Goal: Find specific page/section: Find specific page/section

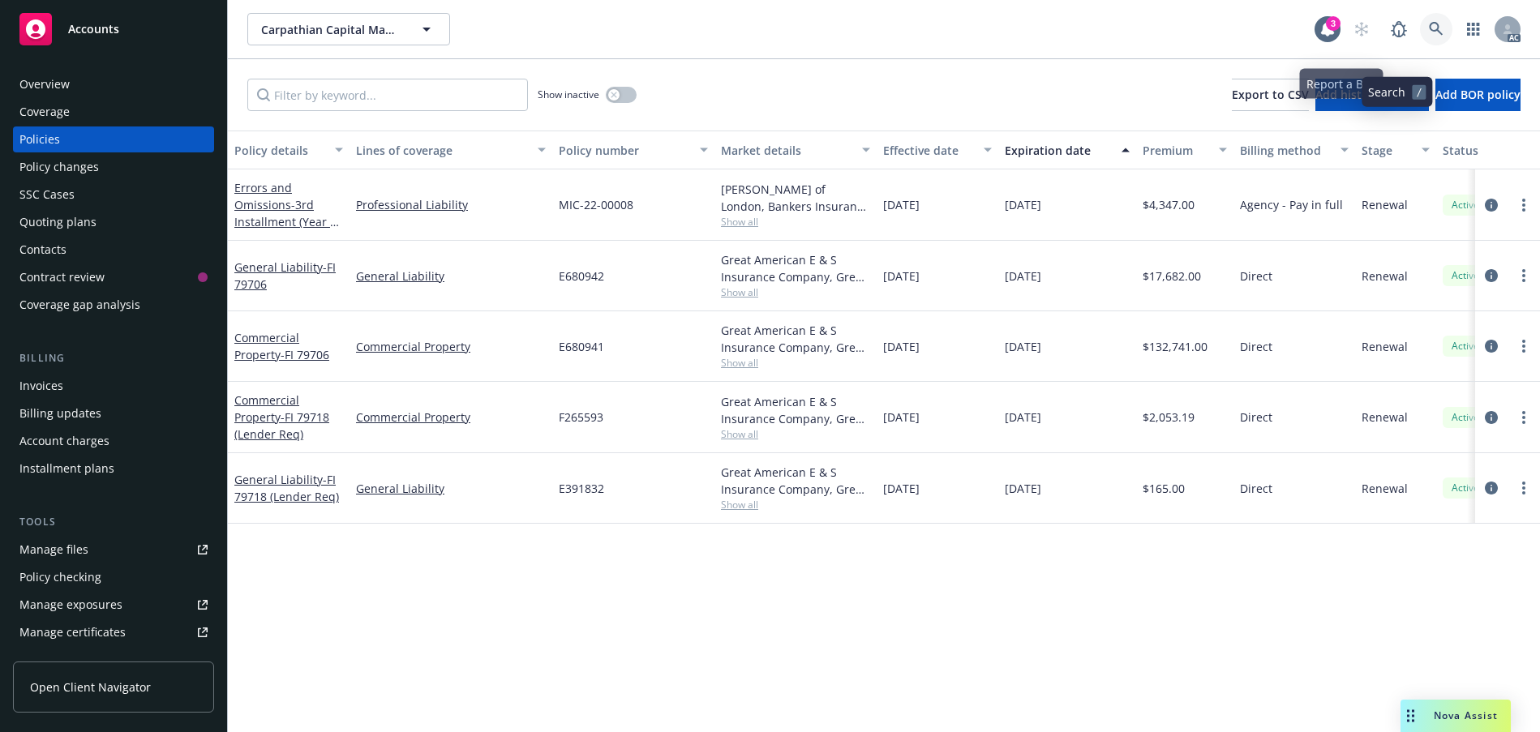
click at [1429, 37] on icon at bounding box center [1436, 29] width 15 height 15
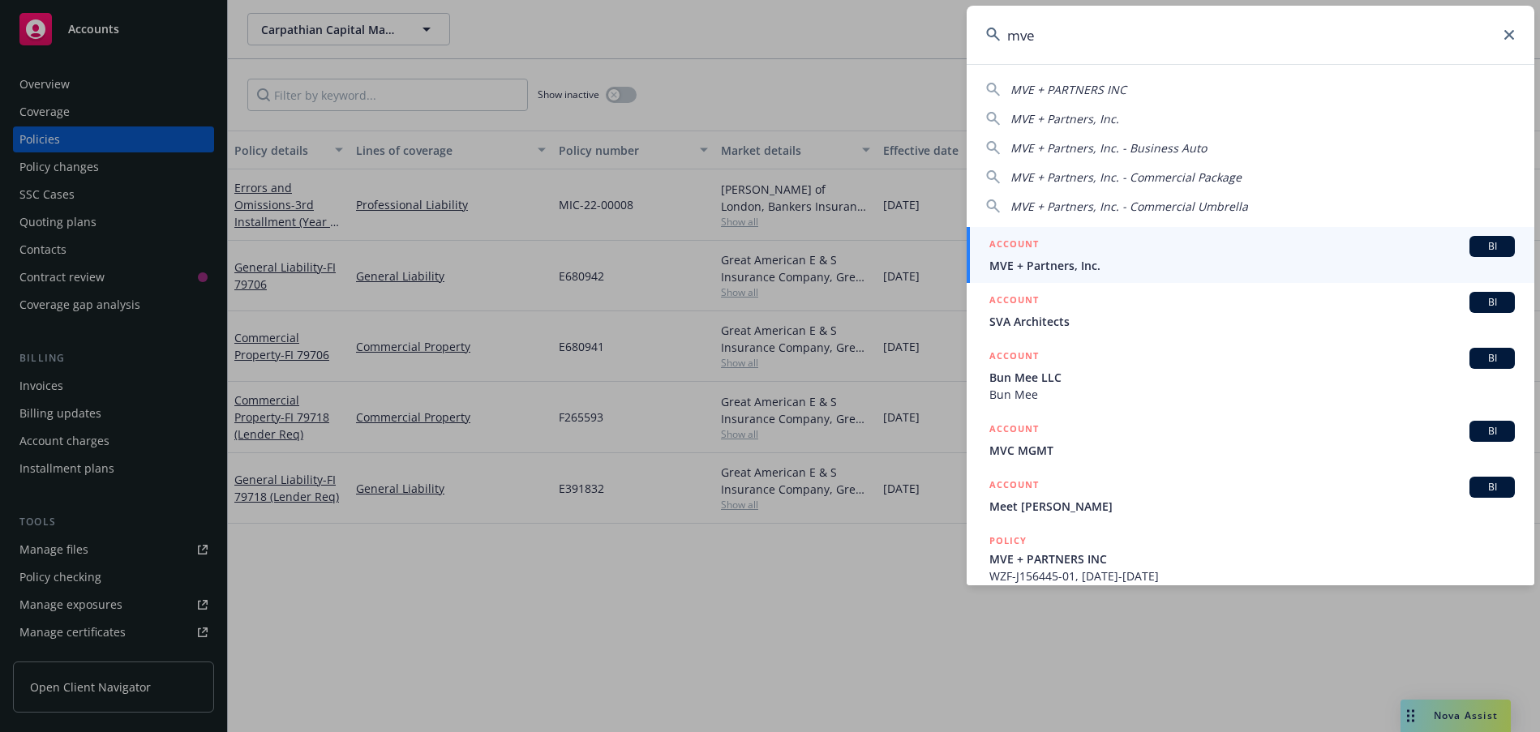
type input "mve"
click at [1110, 265] on span "MVE + Partners, Inc." at bounding box center [1253, 265] width 526 height 17
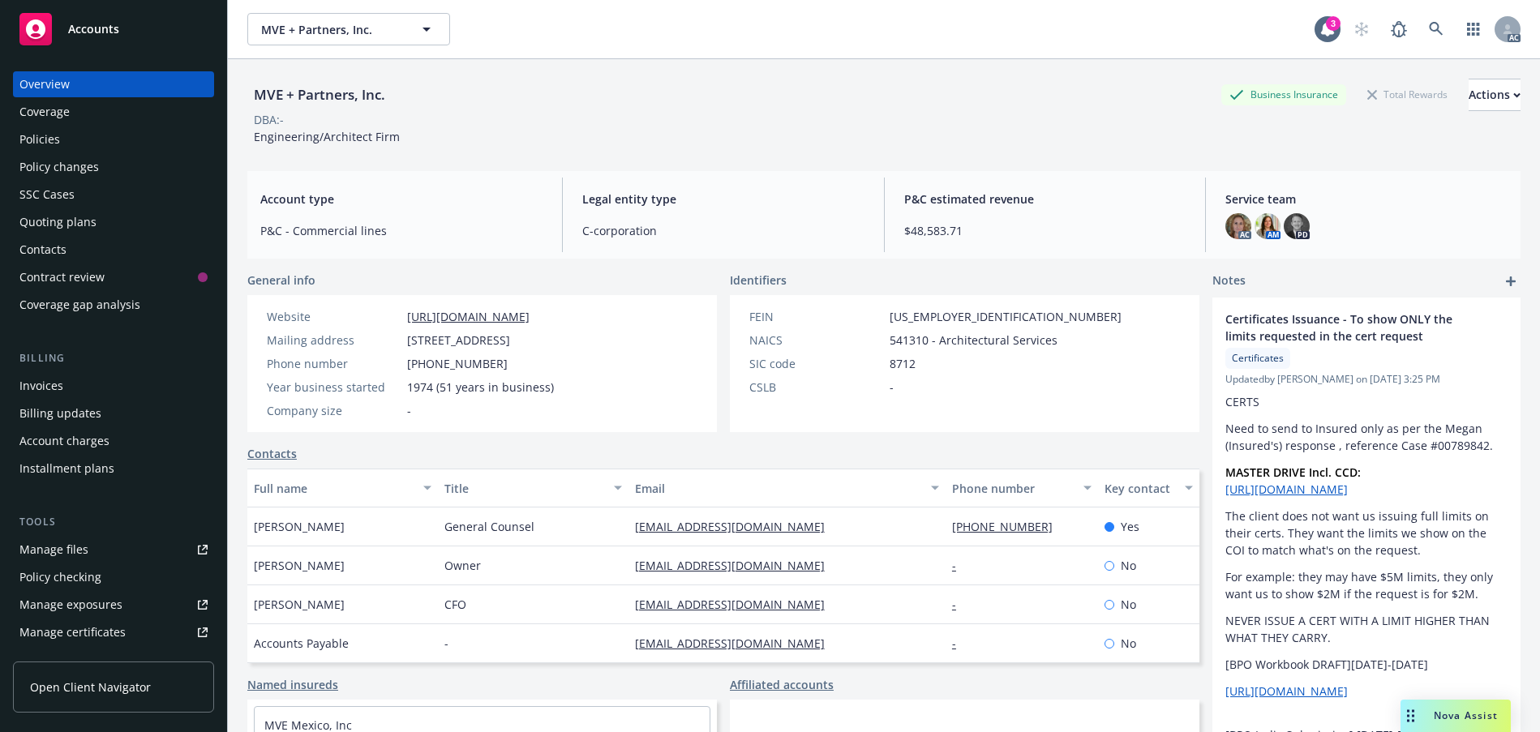
click at [72, 152] on div "Policies" at bounding box center [113, 140] width 188 height 26
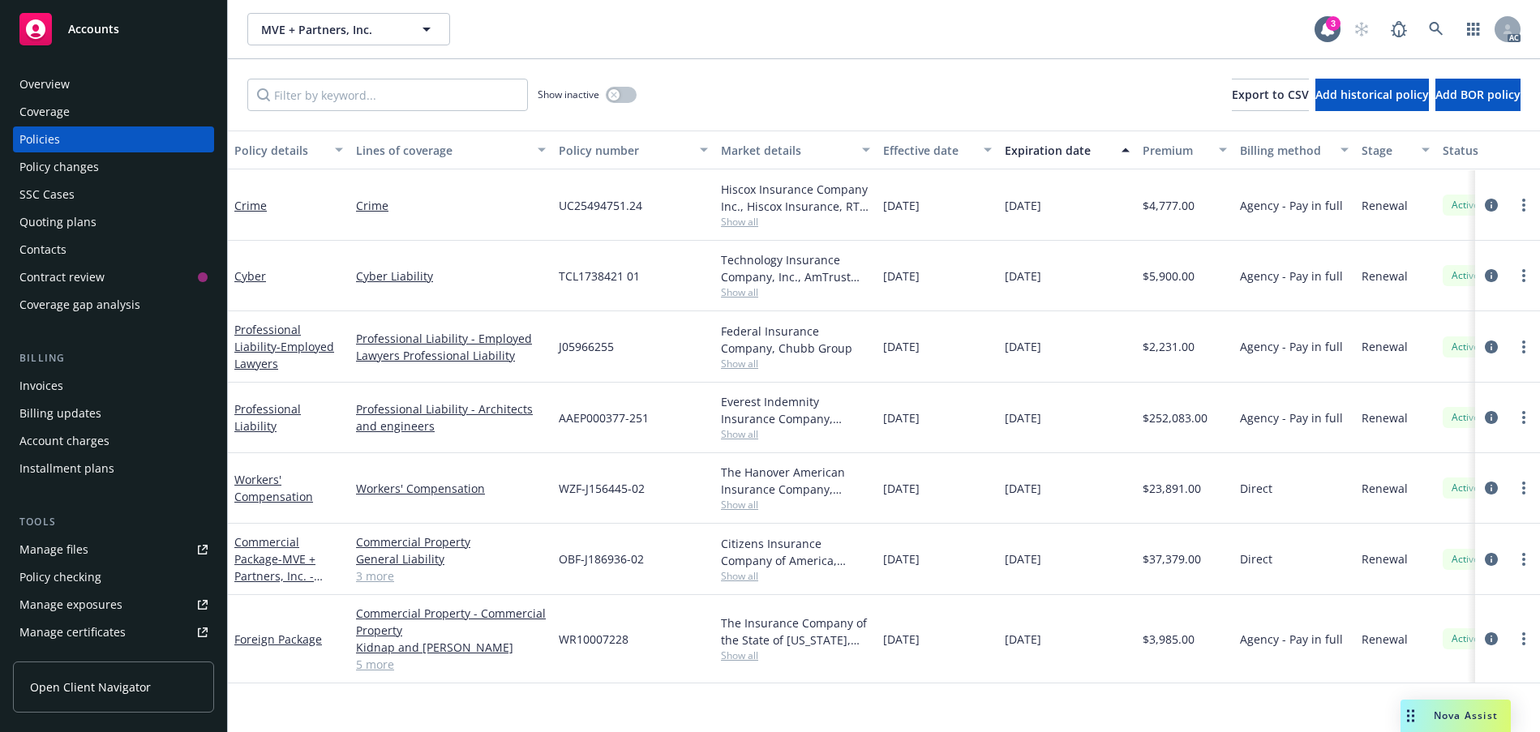
scroll to position [182, 0]
click at [277, 578] on link "Commercial Package - MVE + Partners, Inc. - Commercial Package" at bounding box center [274, 577] width 81 height 84
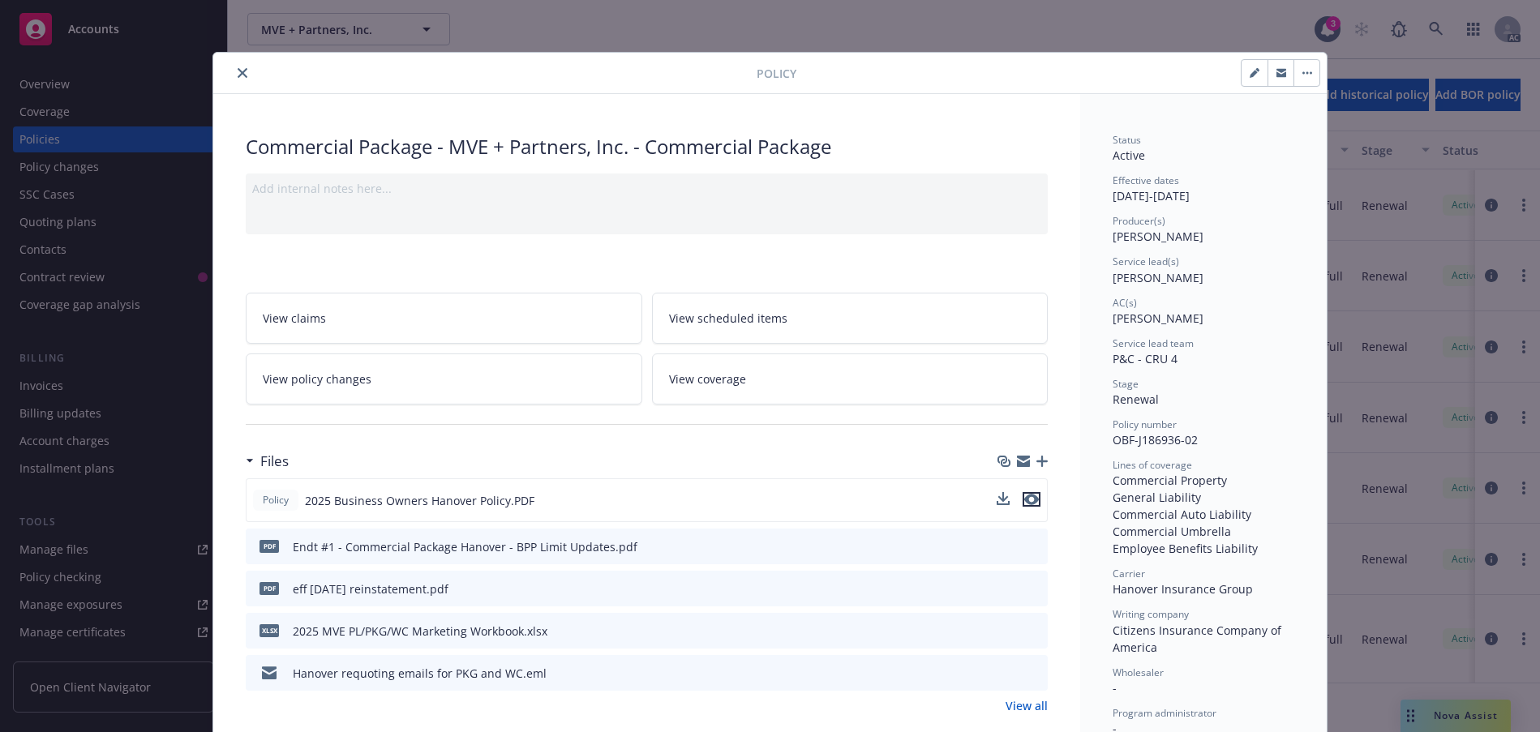
click at [1029, 505] on icon "preview file" at bounding box center [1031, 499] width 15 height 11
click at [242, 75] on button "close" at bounding box center [242, 72] width 19 height 19
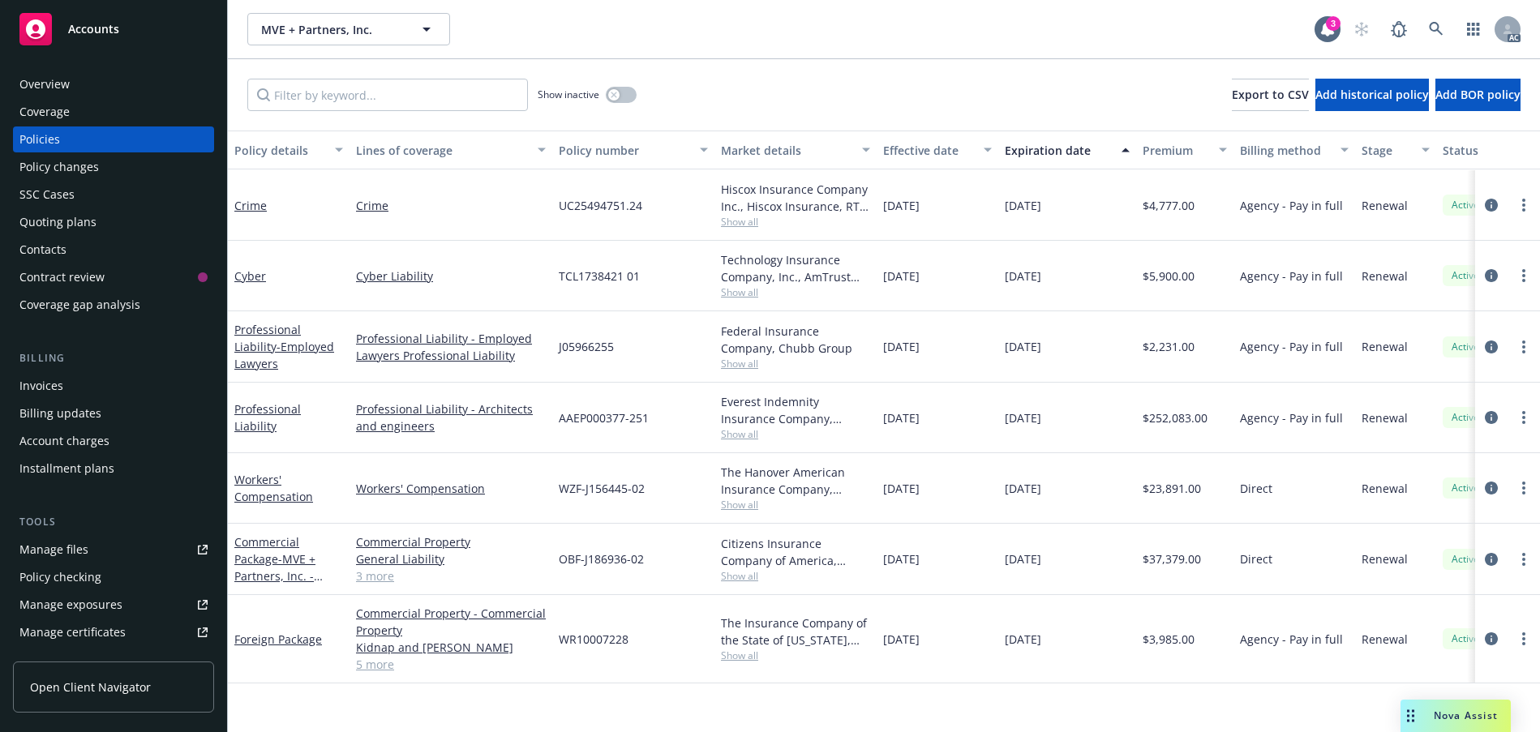
click at [242, 58] on div "MVE + Partners, Inc. MVE + Partners, Inc. 3 AC" at bounding box center [884, 29] width 1312 height 58
click at [84, 97] on div "Overview" at bounding box center [113, 84] width 188 height 26
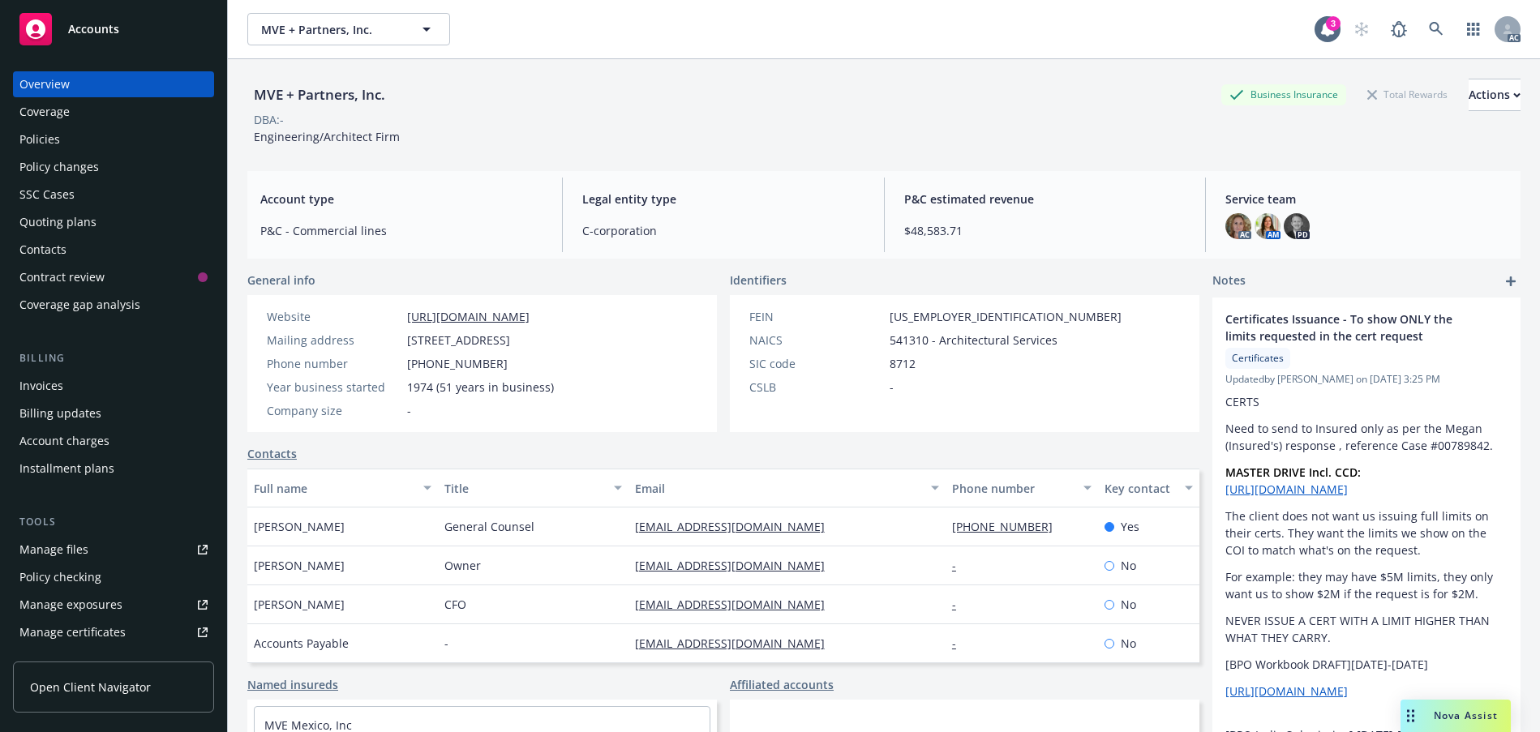
click at [60, 152] on div "Policies" at bounding box center [39, 140] width 41 height 26
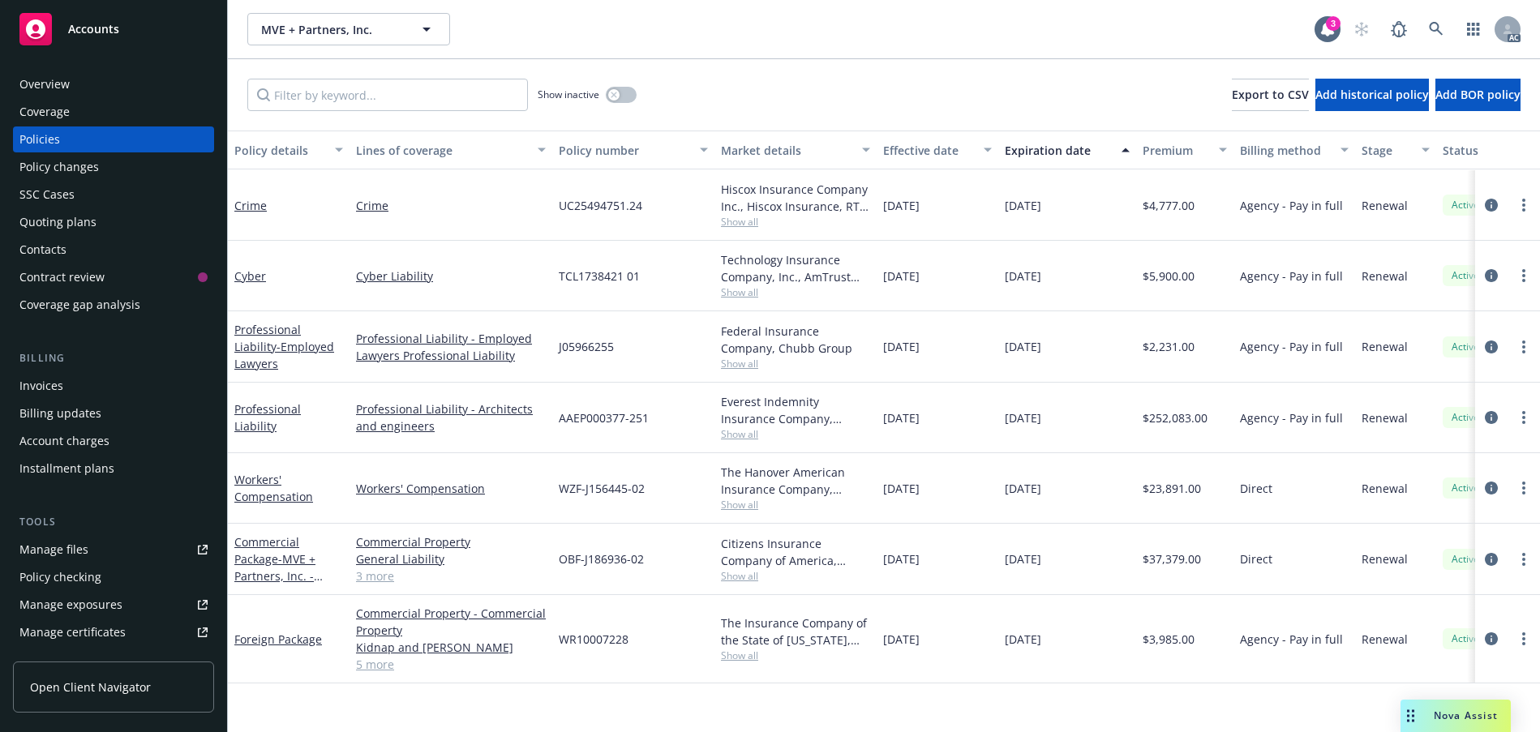
scroll to position [162, 0]
click at [265, 595] on link "Commercial Package - MVE + Partners, Inc. - Commercial Package" at bounding box center [274, 577] width 81 height 84
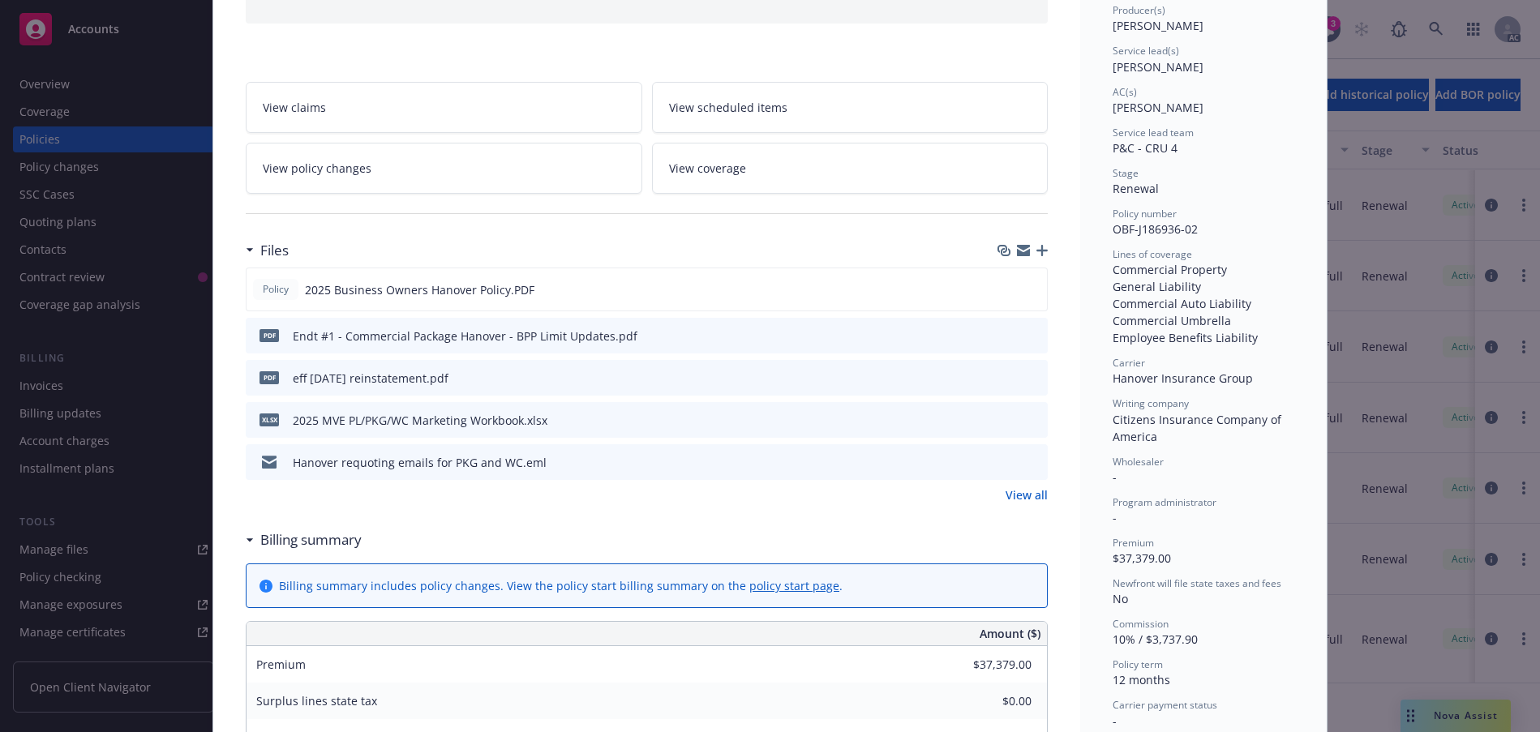
scroll to position [49, 0]
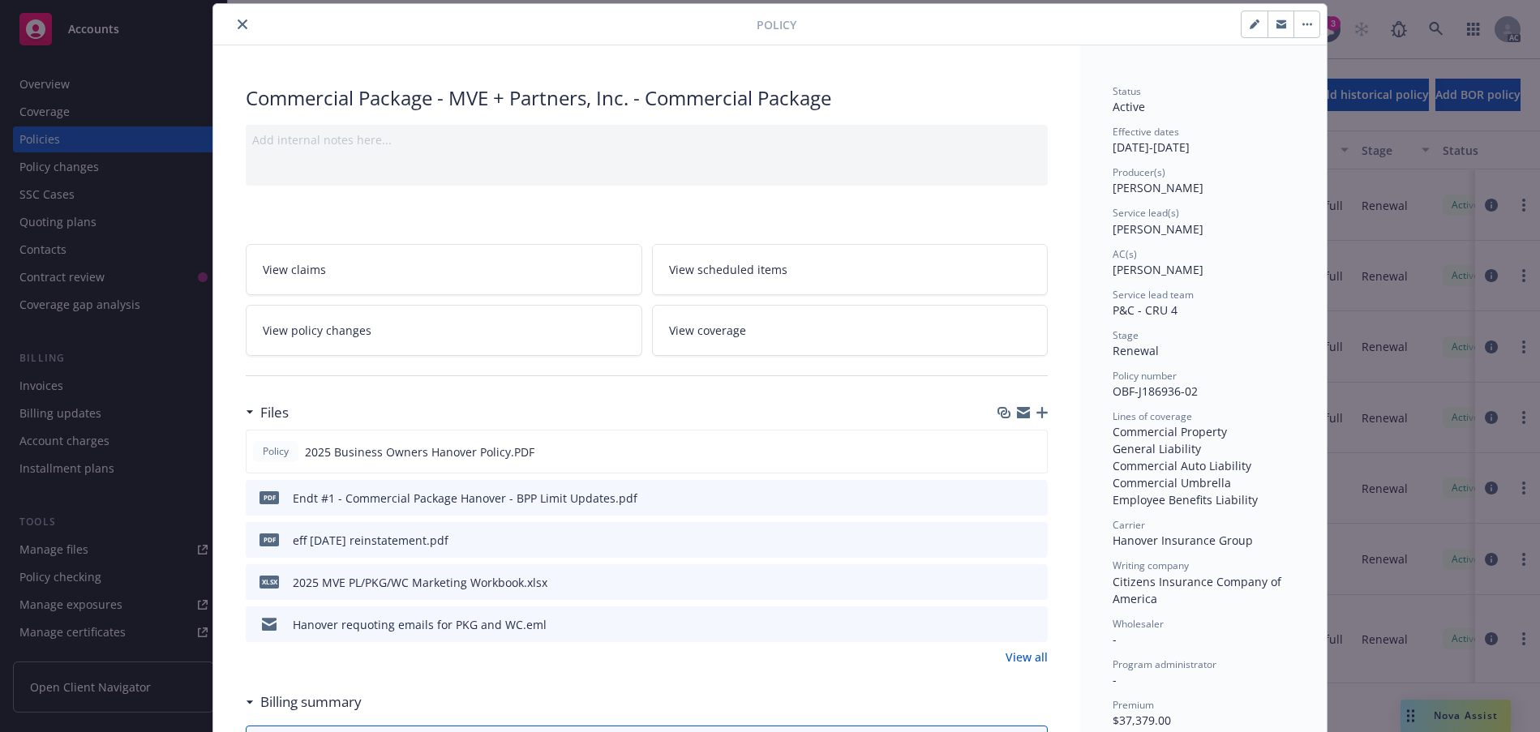
click at [247, 29] on icon "close" at bounding box center [243, 24] width 10 height 10
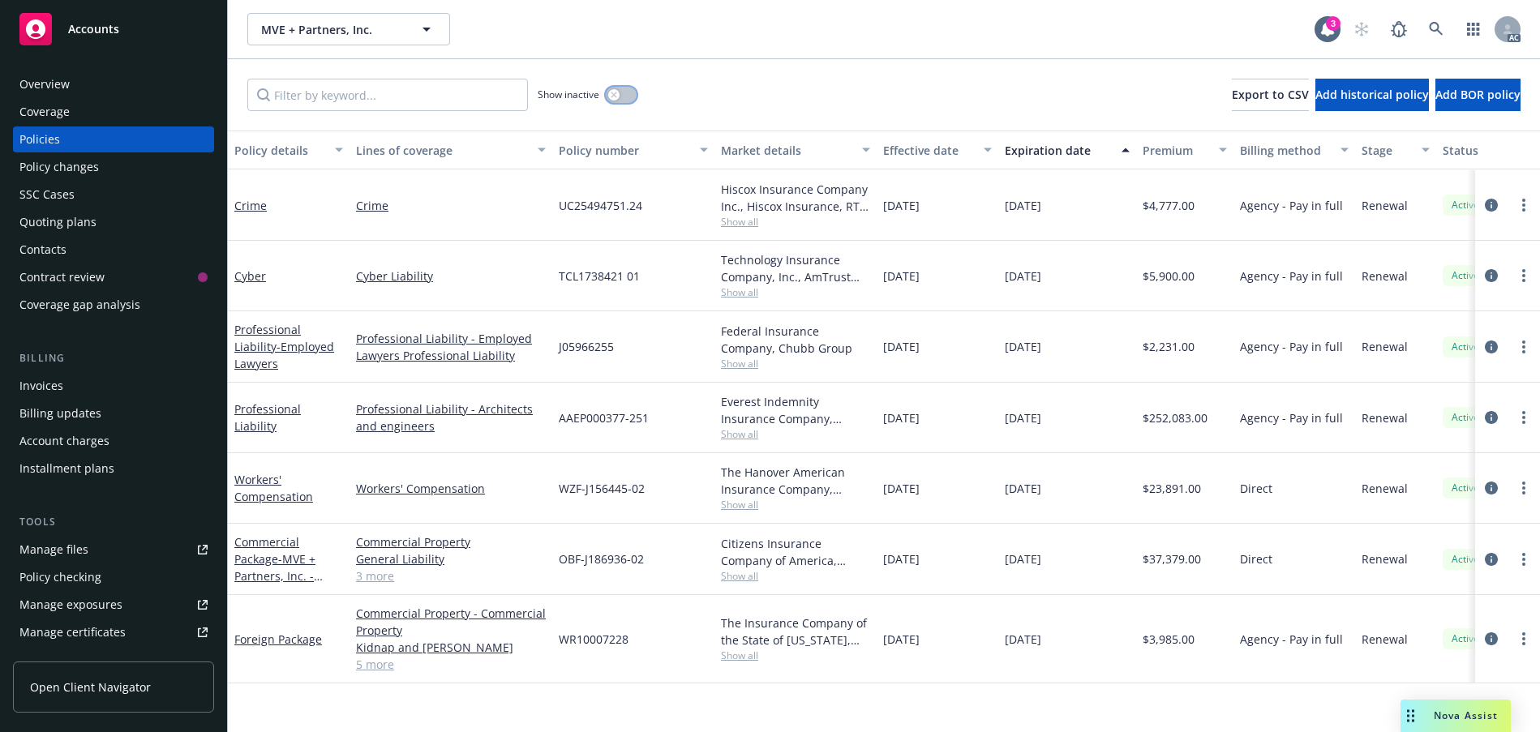
click at [630, 103] on button "button" at bounding box center [621, 95] width 31 height 16
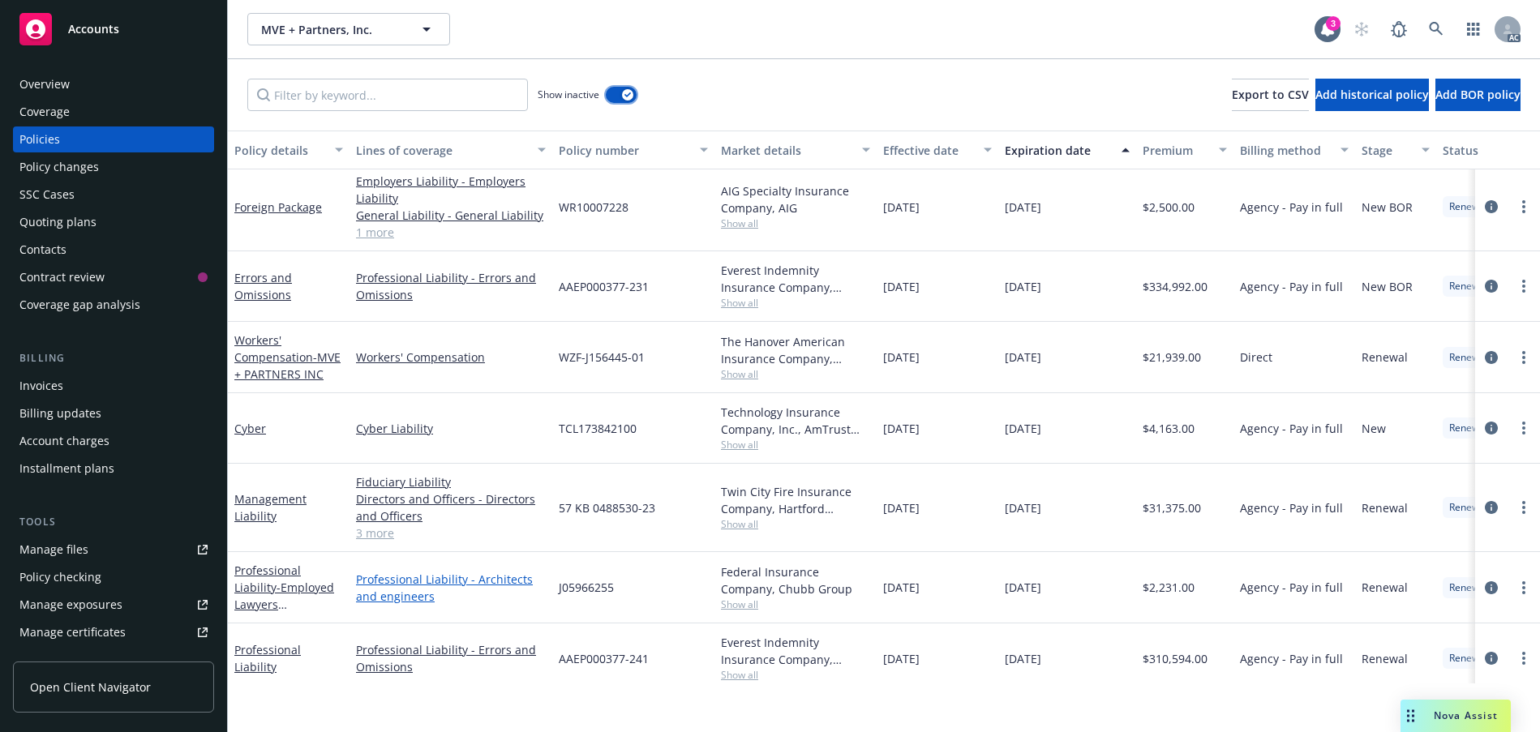
scroll to position [1106, 0]
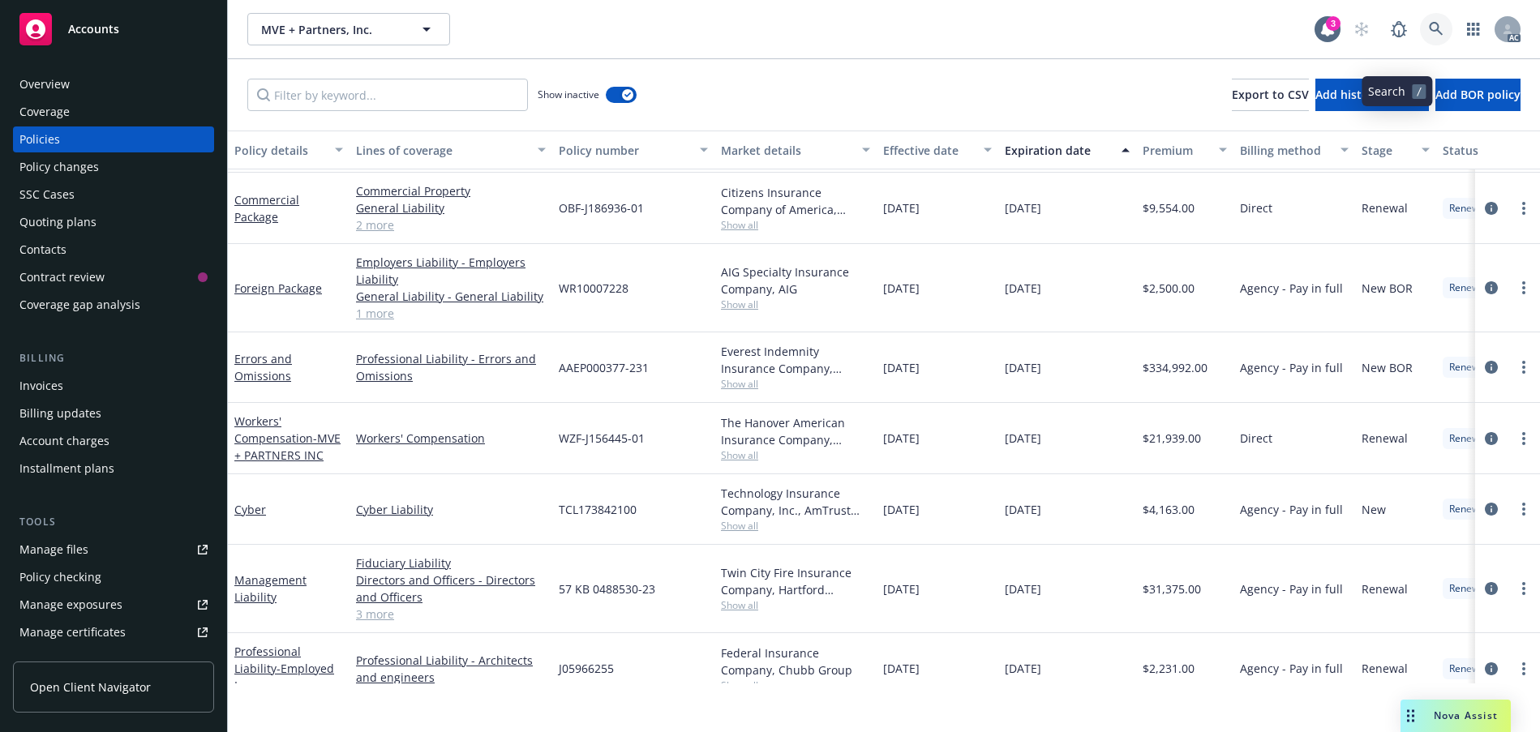
click at [1429, 36] on icon at bounding box center [1436, 29] width 14 height 14
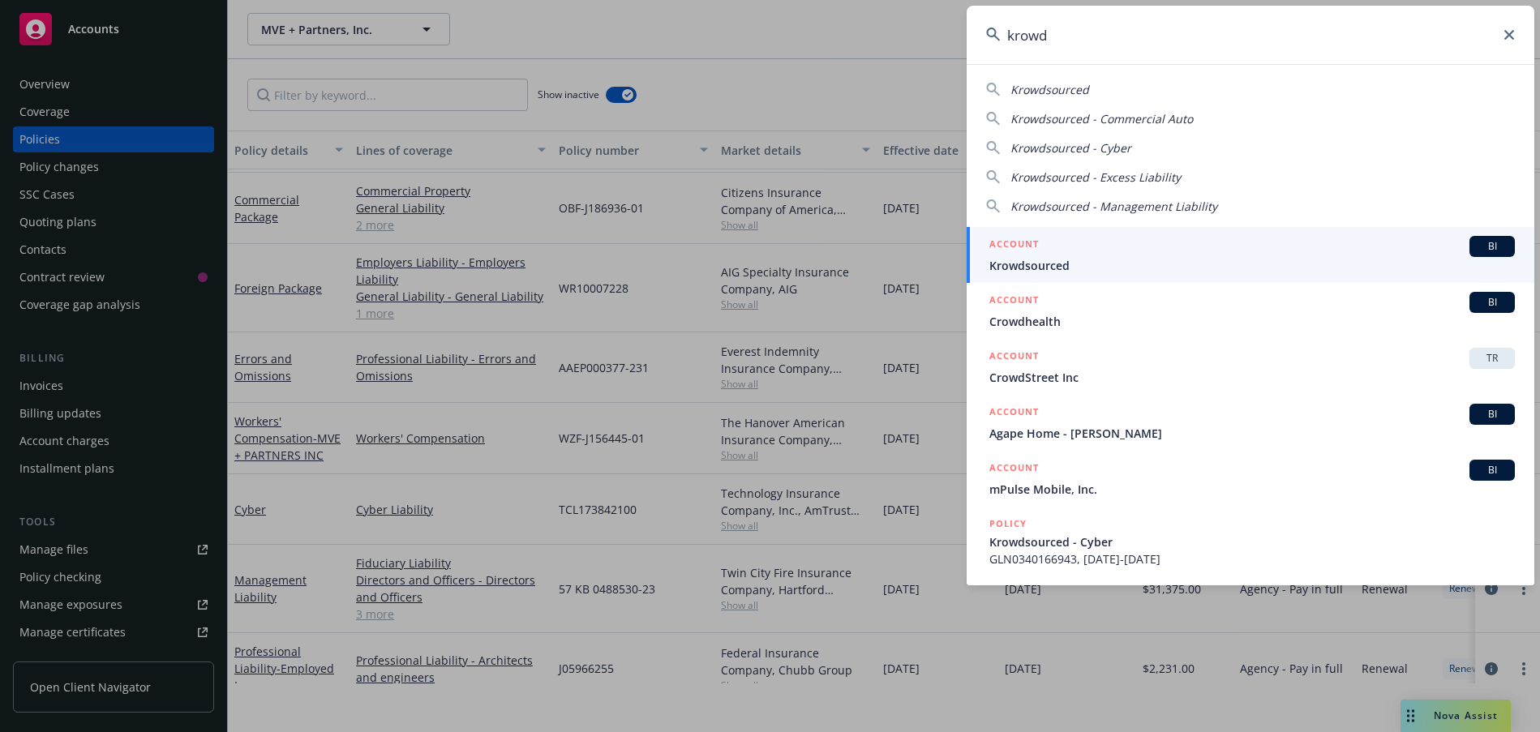
type input "krowd"
click at [1174, 251] on div "ACCOUNT BI" at bounding box center [1253, 246] width 526 height 21
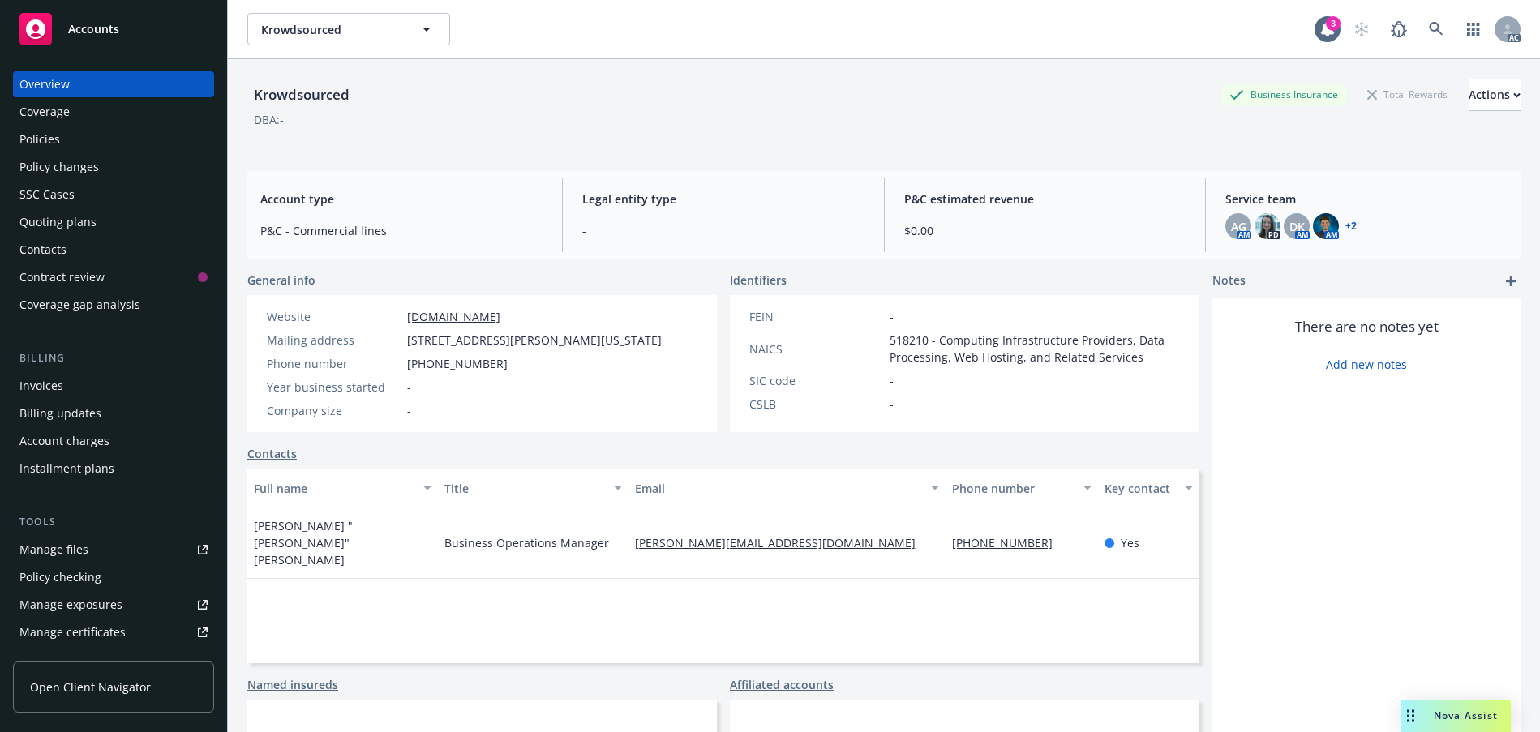
click at [48, 152] on div "Policies" at bounding box center [39, 140] width 41 height 26
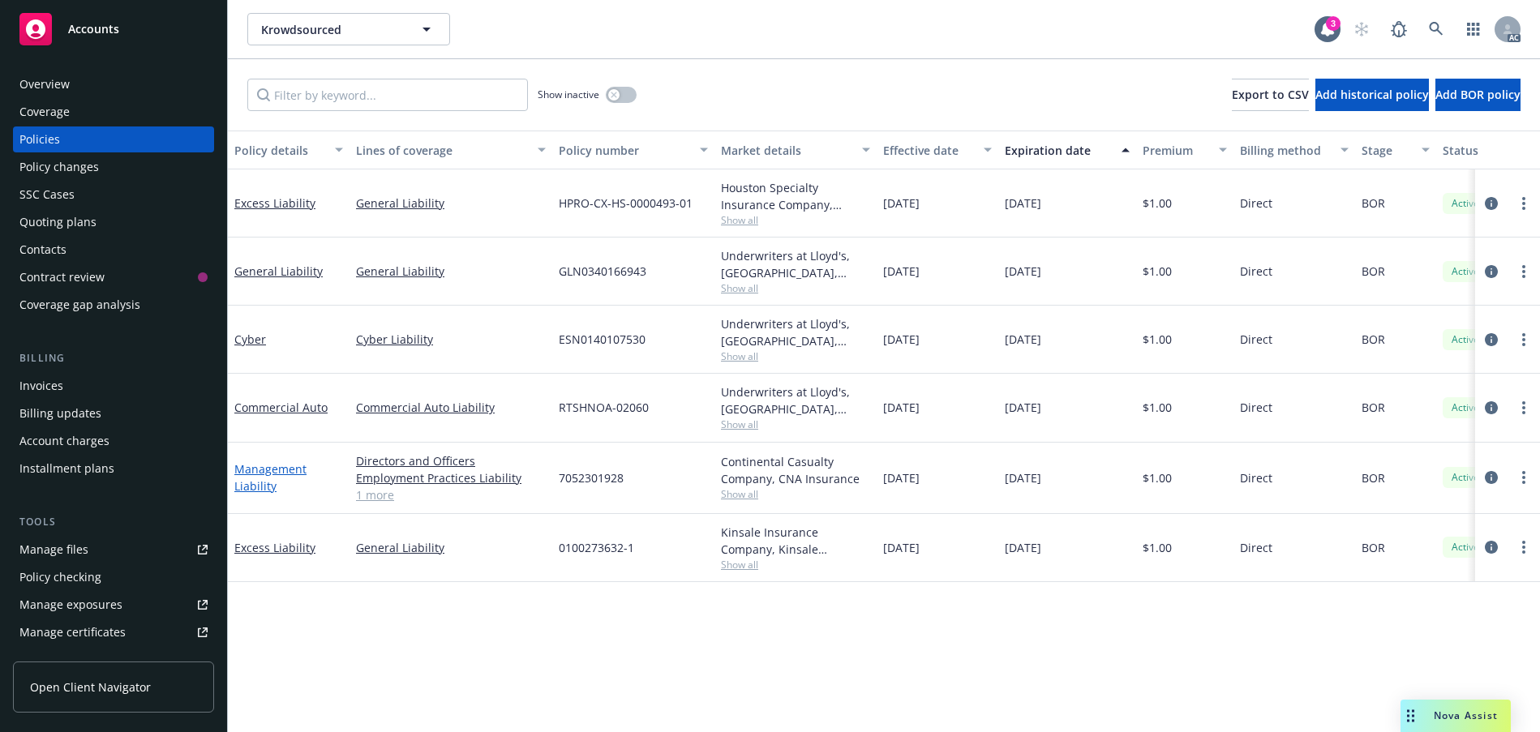
click at [263, 494] on link "Management Liability" at bounding box center [270, 478] width 72 height 32
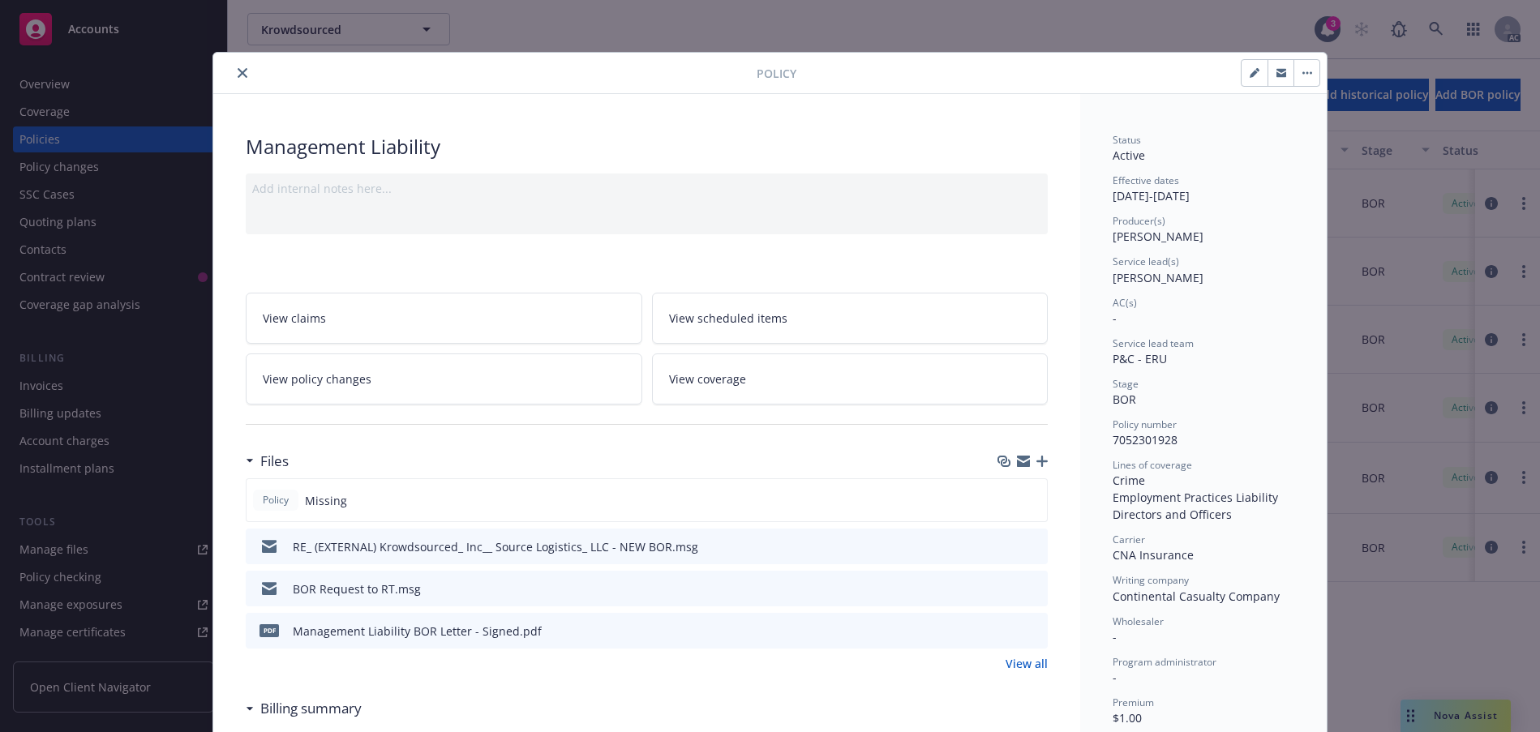
click at [251, 83] on button "close" at bounding box center [242, 72] width 19 height 19
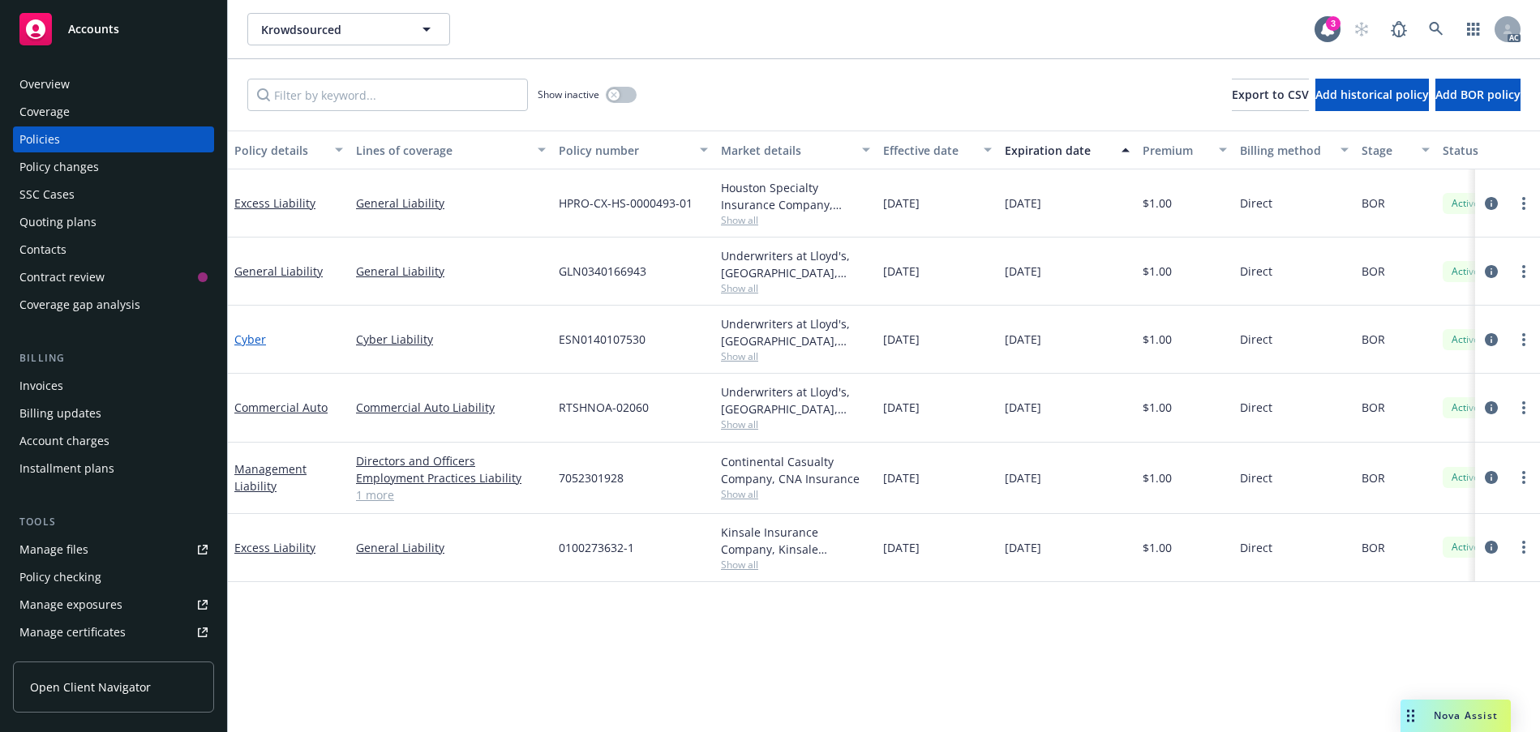
click at [254, 347] on link "Cyber" at bounding box center [250, 339] width 32 height 15
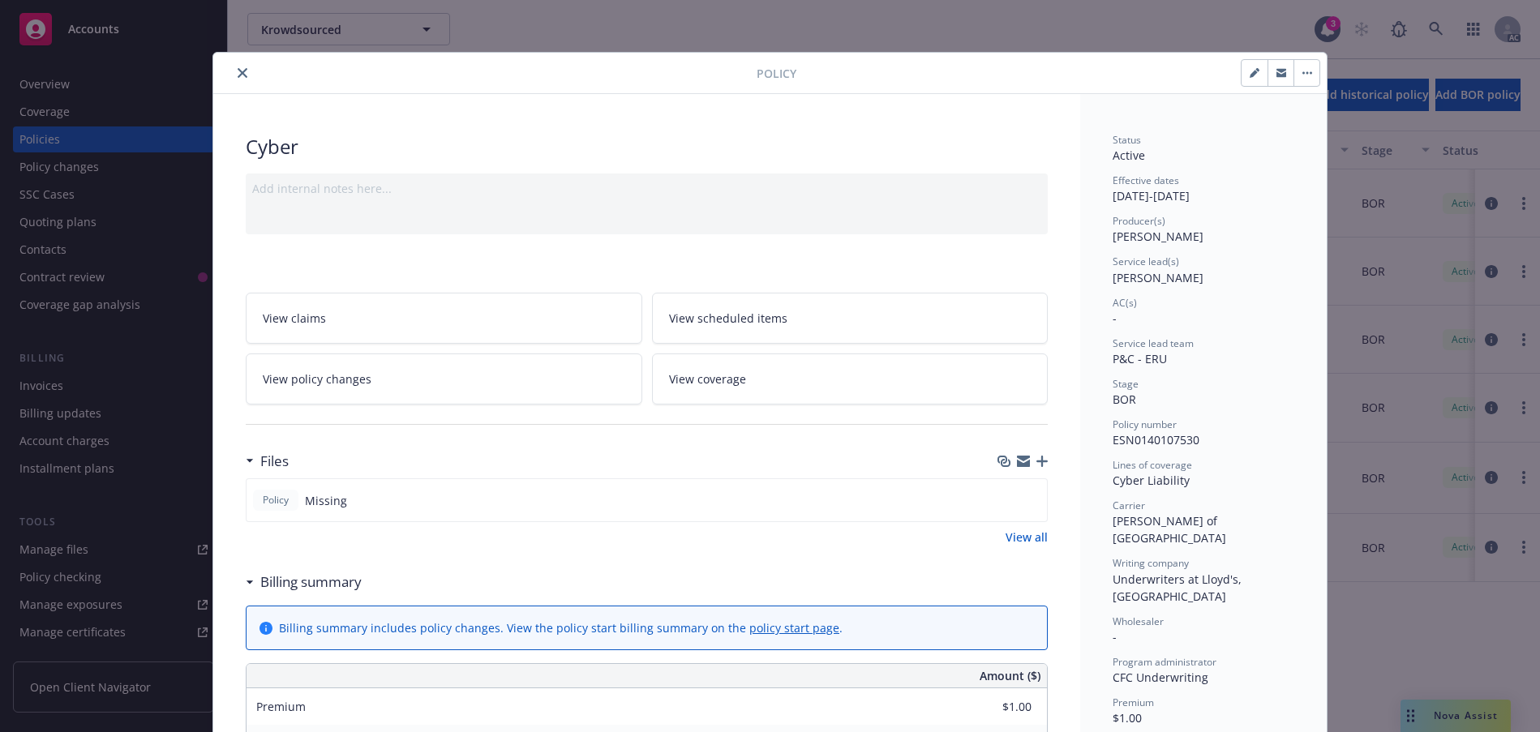
click at [247, 78] on icon "close" at bounding box center [243, 73] width 10 height 10
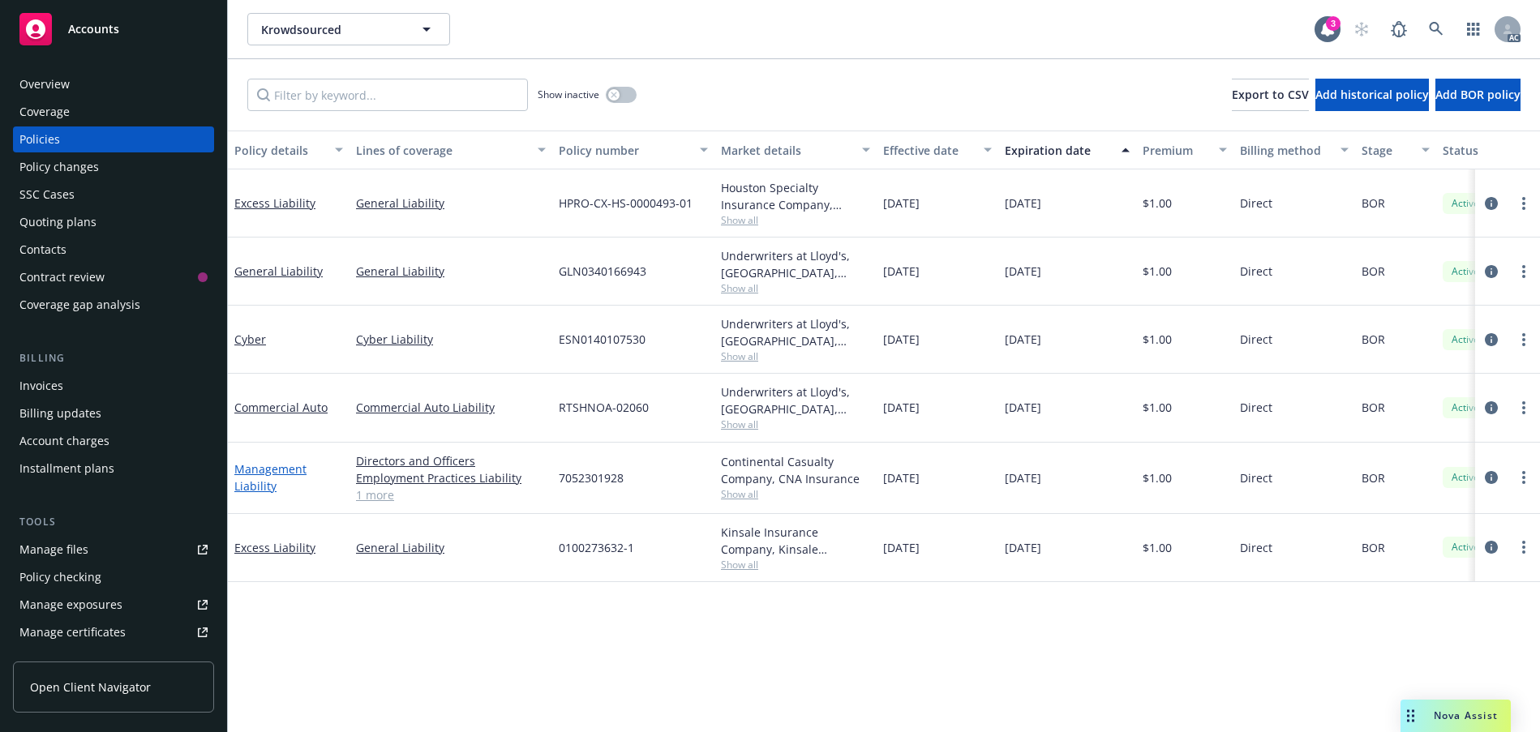
click at [267, 494] on link "Management Liability" at bounding box center [270, 478] width 72 height 32
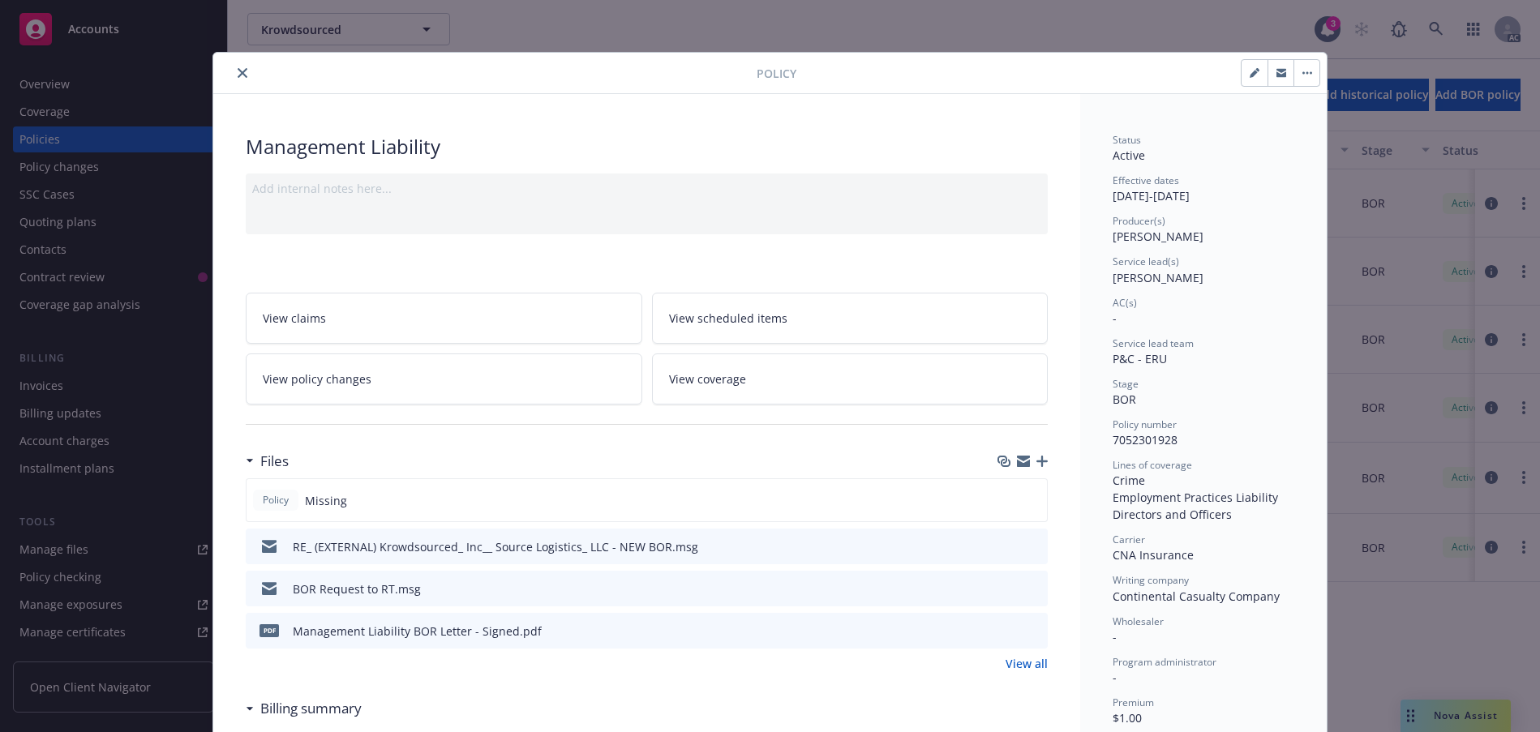
click at [247, 78] on icon "close" at bounding box center [243, 73] width 10 height 10
